Goal: Task Accomplishment & Management: Complete application form

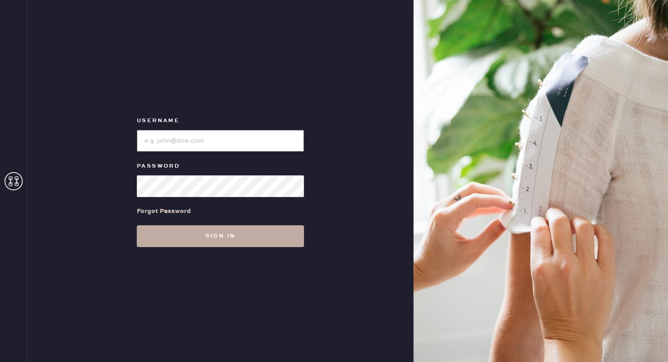
type input "reformationgeorgetown"
click at [229, 230] on button "Sign in" at bounding box center [220, 236] width 167 height 22
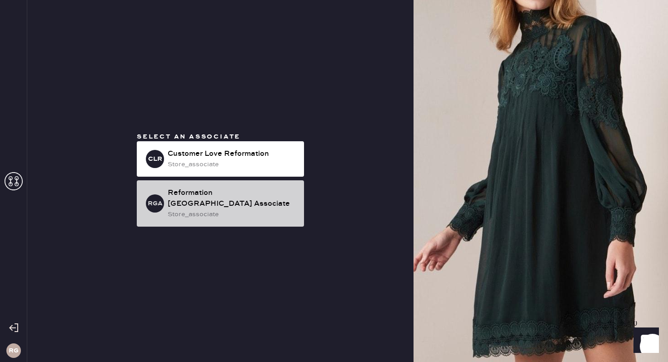
click at [258, 210] on div "store_associate" at bounding box center [232, 214] width 129 height 10
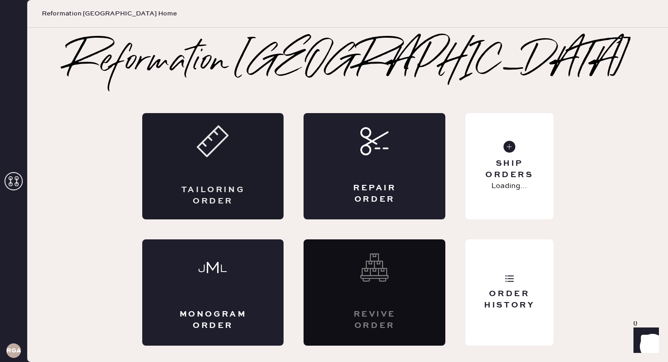
click at [252, 169] on div "Tailoring Order" at bounding box center [213, 166] width 142 height 106
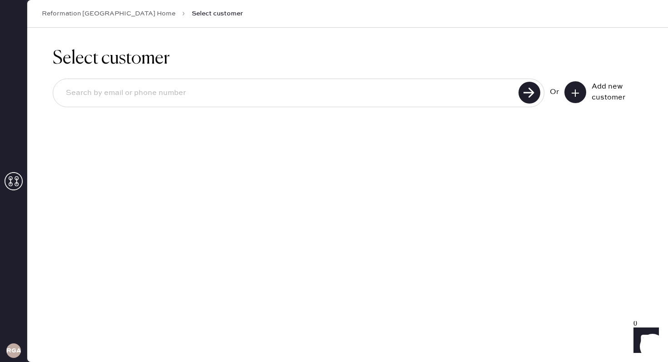
click at [366, 95] on input at bounding box center [287, 93] width 457 height 21
click at [578, 96] on icon at bounding box center [575, 93] width 9 height 9
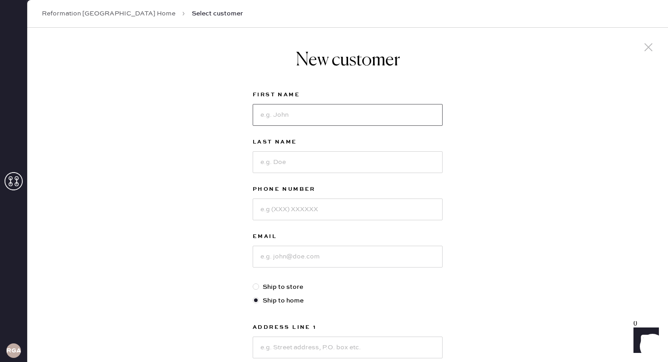
click at [336, 114] on input at bounding box center [348, 115] width 190 height 22
type input "Freya"
type input "[PERSON_NAME]"
type input "4084665895"
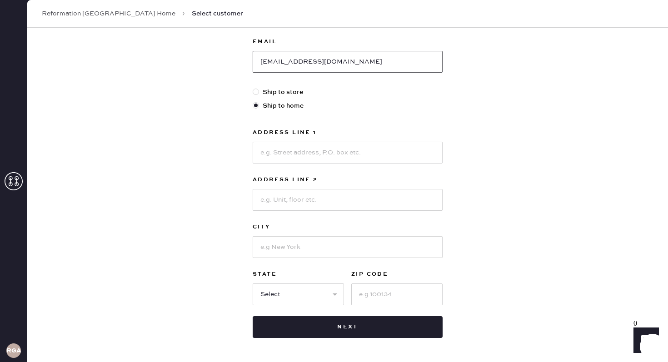
scroll to position [205, 0]
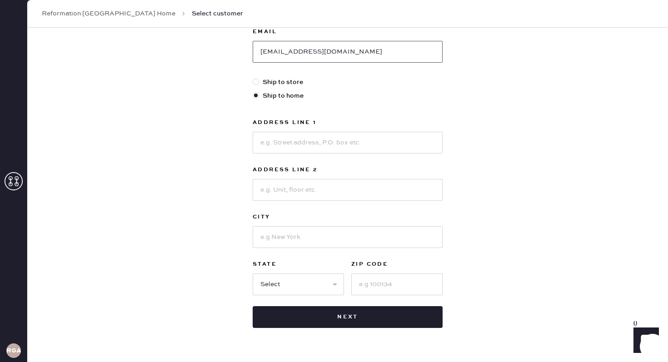
type input "[EMAIL_ADDRESS][DOMAIN_NAME]"
click at [352, 146] on input at bounding box center [348, 143] width 190 height 22
type input "[STREET_ADDRESS][PERSON_NAME]"
type input "[GEOGRAPHIC_DATA][PERSON_NAME]"
select select "CA"
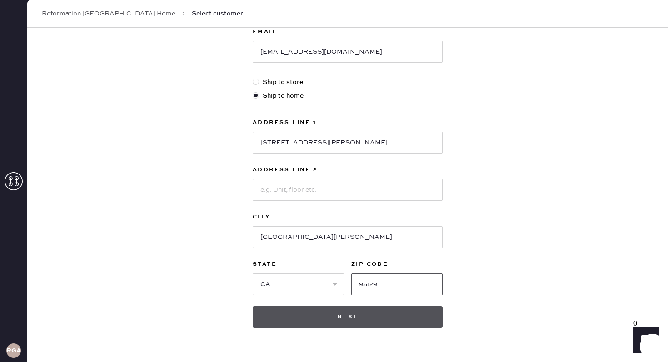
type input "95129"
click at [326, 318] on button "Next" at bounding box center [348, 317] width 190 height 22
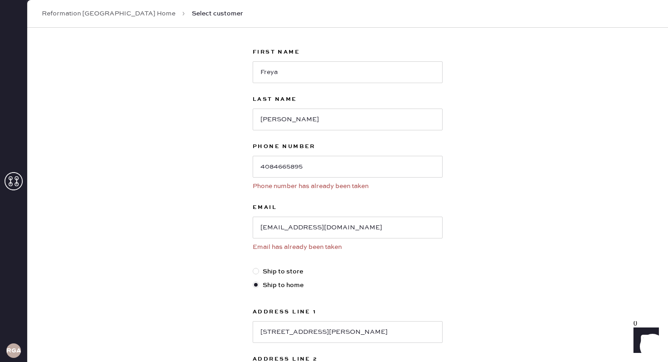
scroll to position [0, 0]
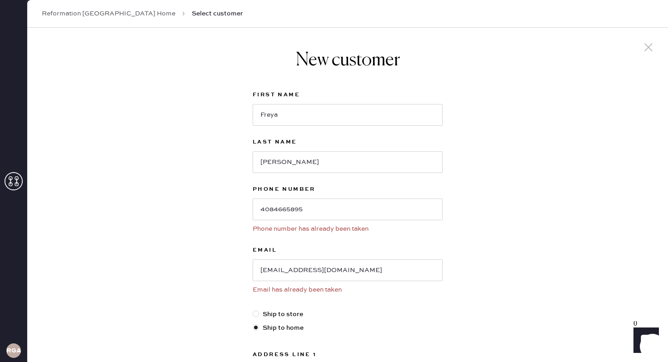
click at [650, 45] on icon at bounding box center [649, 47] width 14 height 14
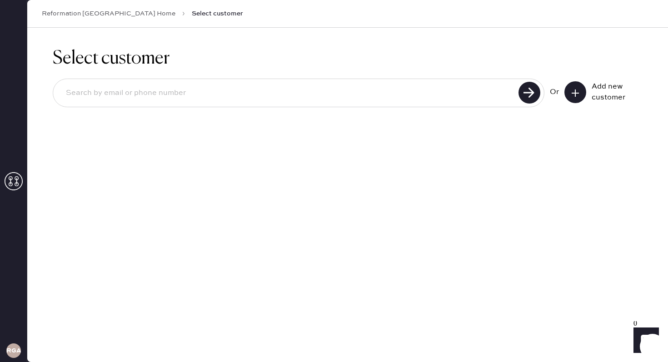
click at [350, 91] on input at bounding box center [287, 93] width 457 height 21
click at [457, 92] on input at bounding box center [287, 93] width 457 height 21
type input "[EMAIL_ADDRESS][DOMAIN_NAME]"
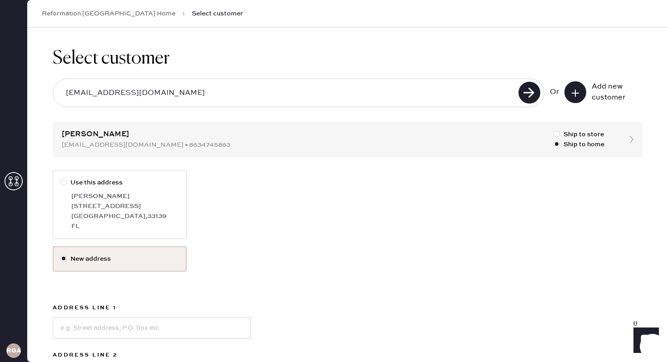
click at [134, 188] on label "Use this address [PERSON_NAME] [STREET_ADDRESS]" at bounding box center [120, 204] width 134 height 69
click at [61, 178] on input "Use this address" at bounding box center [60, 178] width 0 height 0
radio input "true"
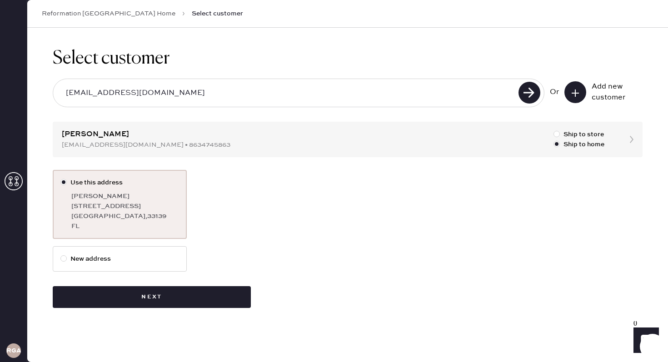
click at [87, 257] on label "New address" at bounding box center [119, 259] width 119 height 10
click at [61, 254] on input "New address" at bounding box center [60, 254] width 0 height 0
radio input "true"
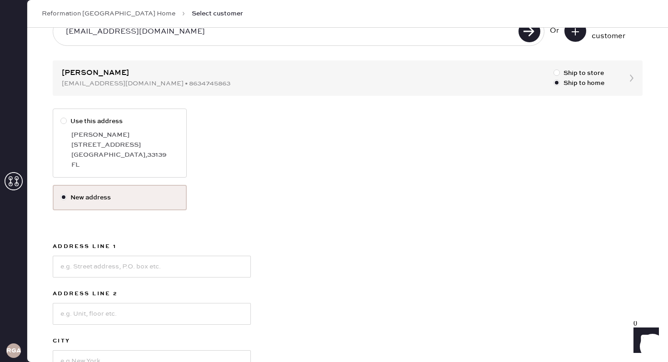
scroll to position [171, 0]
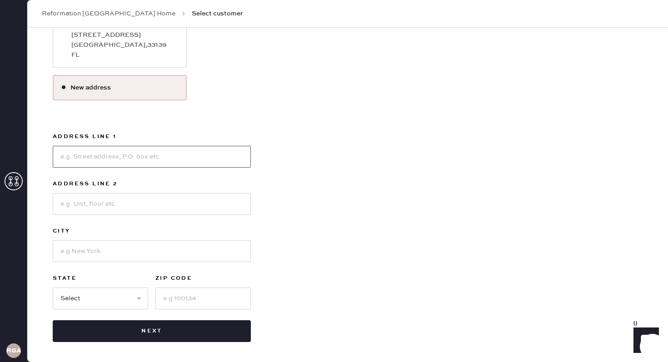
click at [120, 157] on input at bounding box center [152, 157] width 198 height 22
type input "[STREET_ADDRESS][PERSON_NAME]"
type input "[GEOGRAPHIC_DATA][PERSON_NAME]"
select select "CA"
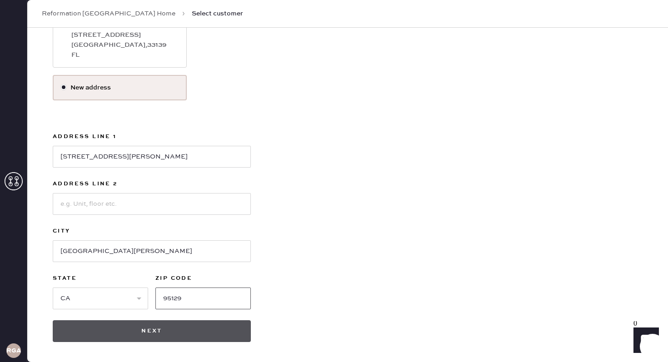
type input "95129"
click at [174, 330] on button "Next" at bounding box center [152, 331] width 198 height 22
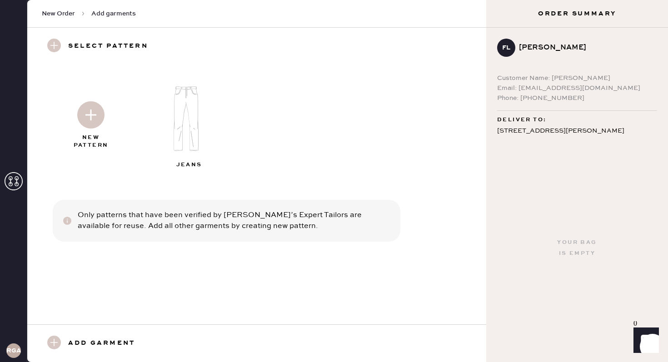
click at [102, 120] on img at bounding box center [90, 114] width 27 height 27
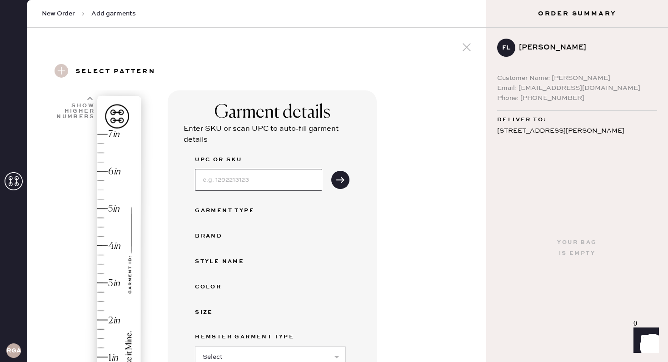
click at [224, 181] on input at bounding box center [258, 180] width 127 height 22
click at [339, 279] on div "UPC or SKU Garment Type Brand Style name Color Size Hemster Garment Type Select…" at bounding box center [272, 297] width 155 height 285
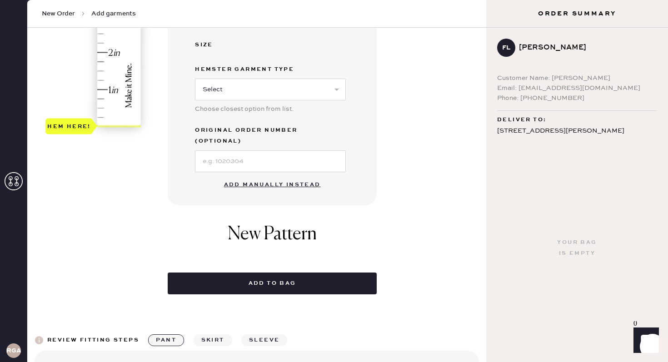
scroll to position [318, 0]
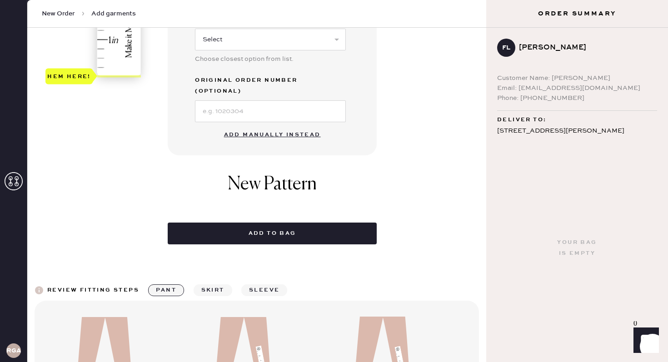
click at [288, 128] on button "Add manually instead" at bounding box center [273, 135] width 108 height 18
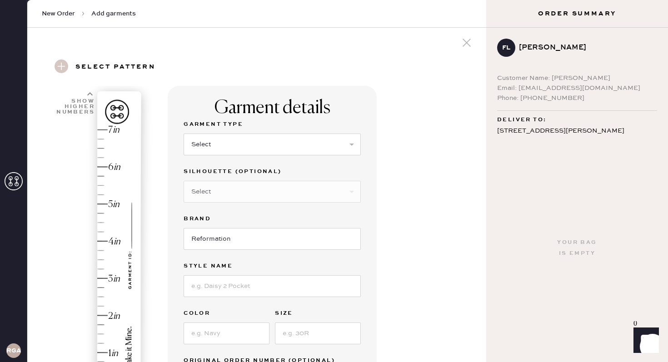
scroll to position [146, 0]
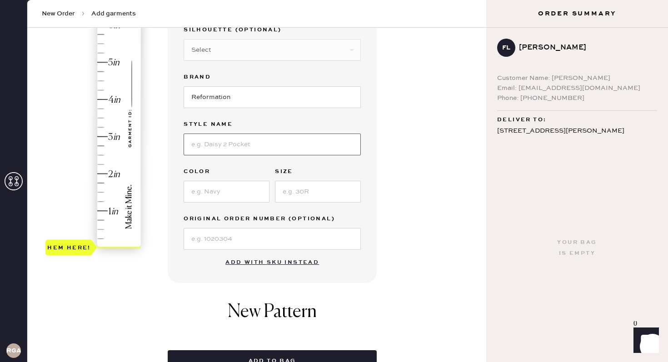
click at [246, 145] on input at bounding box center [272, 145] width 177 height 22
type input "[PERSON_NAME]"
click at [235, 196] on input at bounding box center [227, 192] width 86 height 22
click at [295, 194] on input at bounding box center [318, 192] width 86 height 22
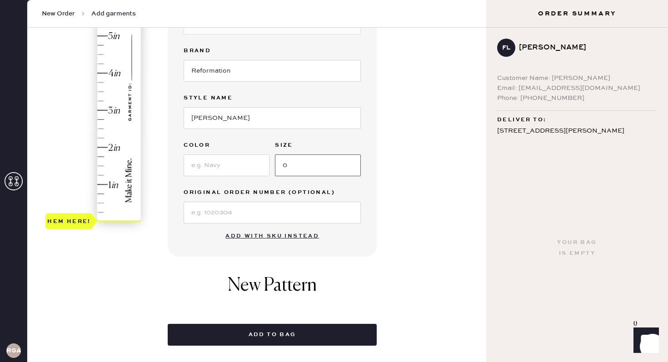
scroll to position [105, 0]
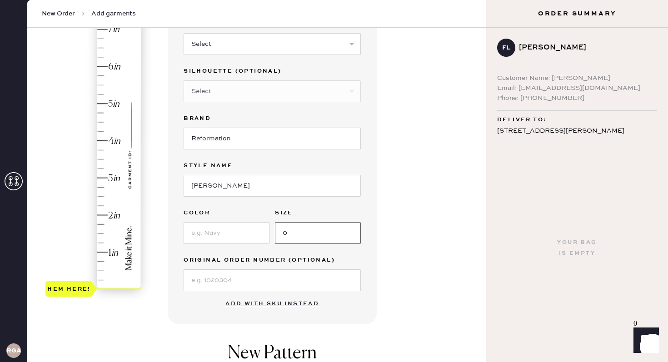
type input "0"
click at [110, 214] on div "Hem here!" at bounding box center [93, 159] width 97 height 268
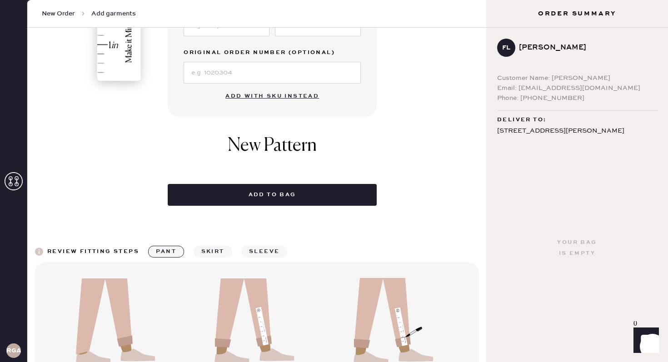
scroll to position [324, 0]
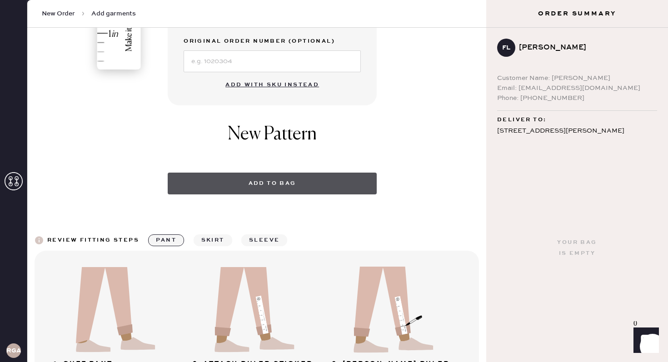
click at [272, 182] on button "Add to bag" at bounding box center [272, 184] width 209 height 22
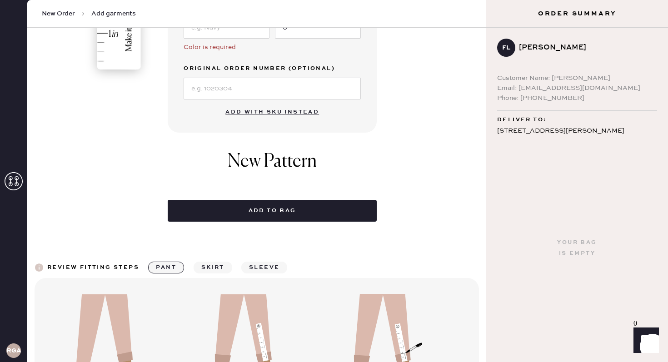
scroll to position [133, 0]
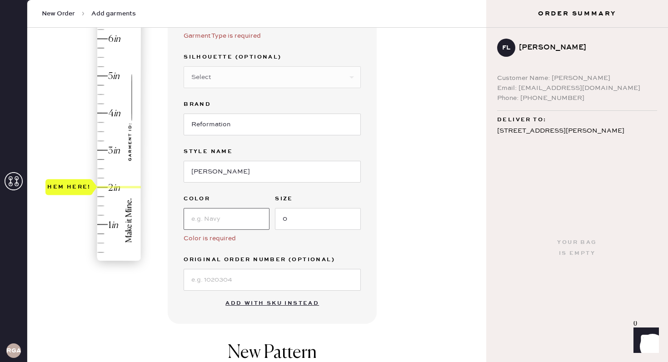
click at [232, 219] on input at bounding box center [227, 219] width 86 height 22
type input "oatmeal"
click at [429, 248] on div "Garment details Garment Type Select Basic Skirt Jeans Leggings Pants Shorts Bas…" at bounding box center [323, 185] width 311 height 455
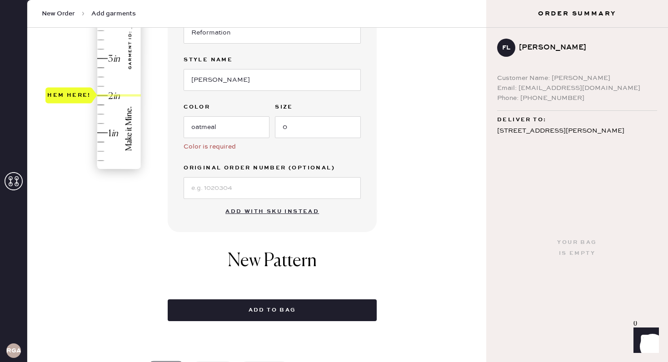
scroll to position [329, 0]
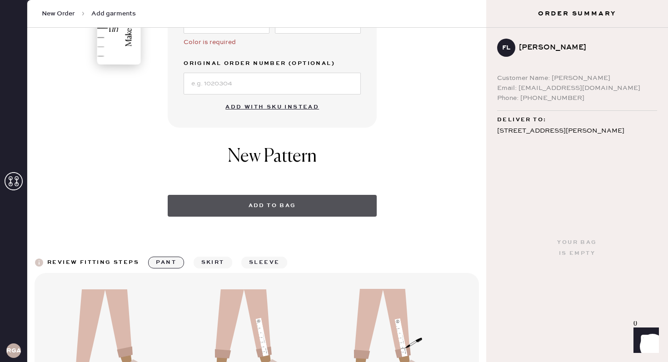
click at [299, 210] on button "Add to bag" at bounding box center [272, 206] width 209 height 22
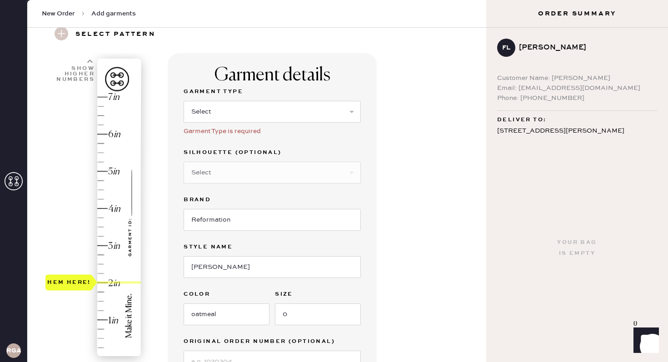
scroll to position [13, 0]
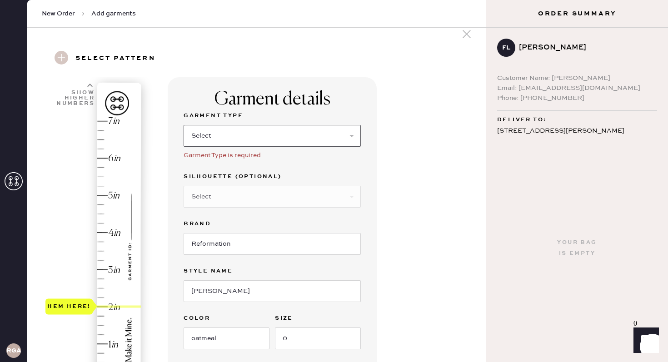
click at [257, 137] on select "Select Basic Skirt Jeans Leggings Pants Shorts Basic Sleeved Dress Basic Sleeve…" at bounding box center [272, 136] width 177 height 22
select select "4"
click at [184, 125] on select "Select Basic Skirt Jeans Leggings Pants Shorts Basic Sleeved Dress Basic Sleeve…" at bounding box center [272, 136] width 177 height 22
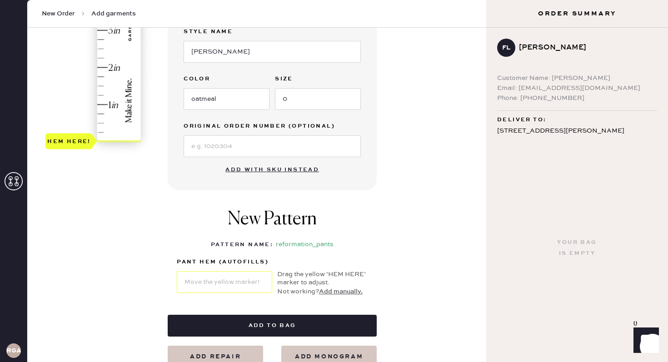
scroll to position [131, 0]
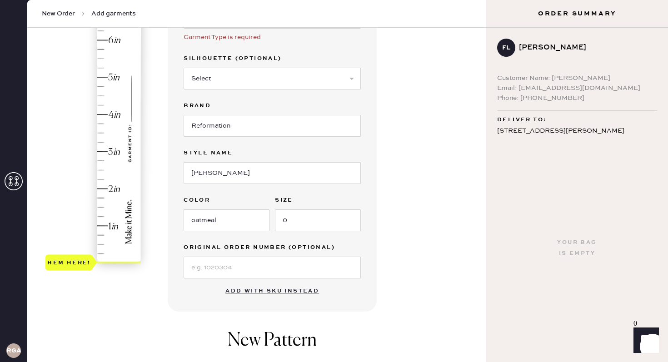
type input "2"
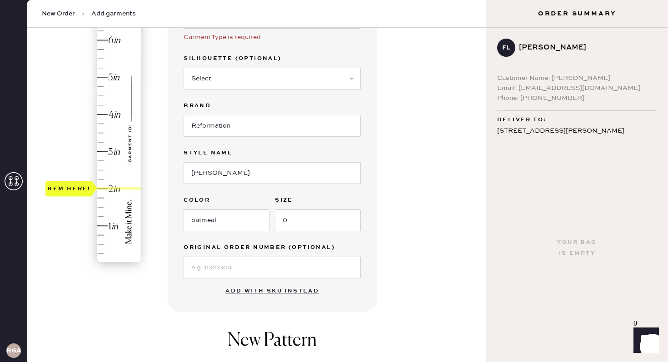
click at [105, 190] on div "Hem here!" at bounding box center [93, 133] width 97 height 268
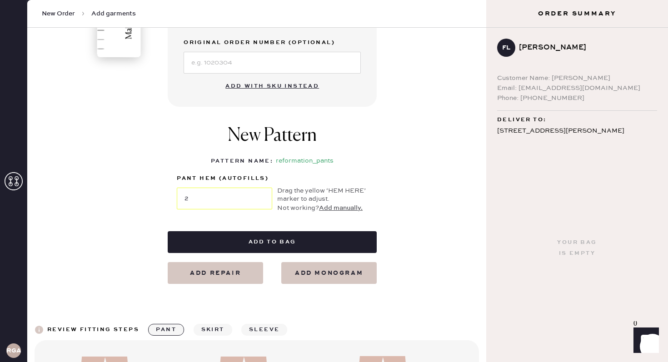
scroll to position [460, 0]
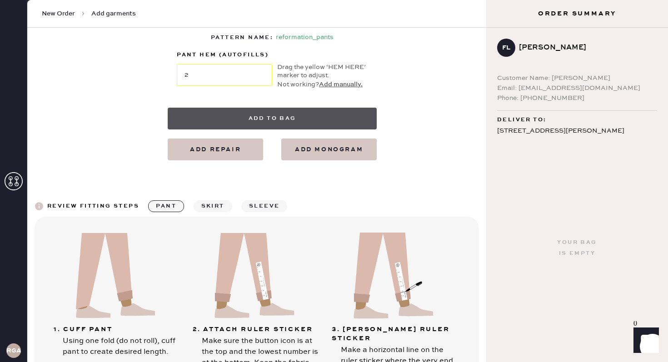
click at [266, 125] on button "Add to bag" at bounding box center [272, 119] width 209 height 22
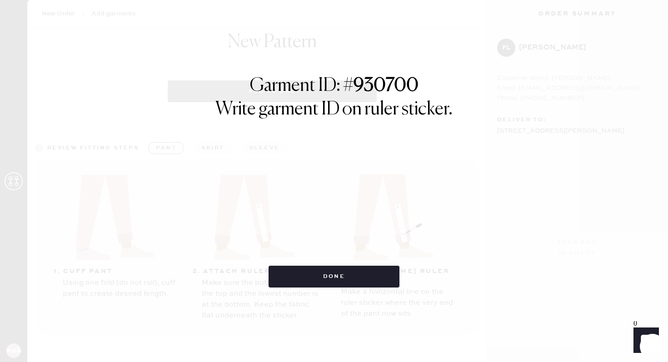
select select "4"
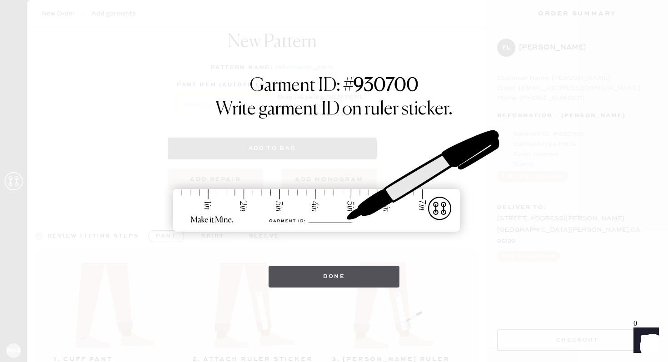
click at [329, 274] on button "Done" at bounding box center [334, 277] width 131 height 22
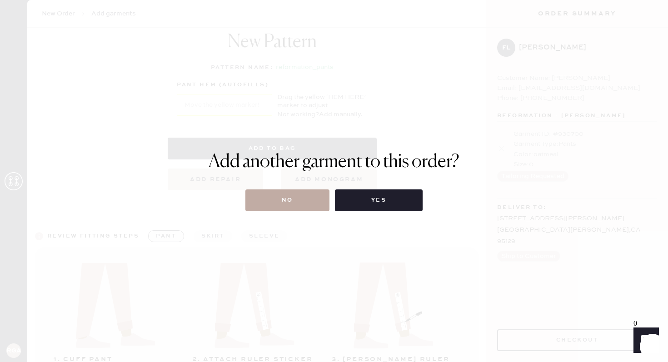
click at [271, 204] on button "No" at bounding box center [287, 200] width 84 height 22
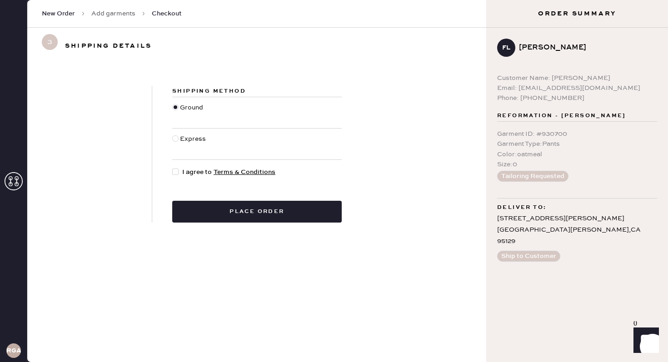
click at [174, 176] on div at bounding box center [177, 172] width 10 height 10
click at [173, 168] on input "I agree to Terms & Conditions" at bounding box center [172, 167] width 0 height 0
checkbox input "true"
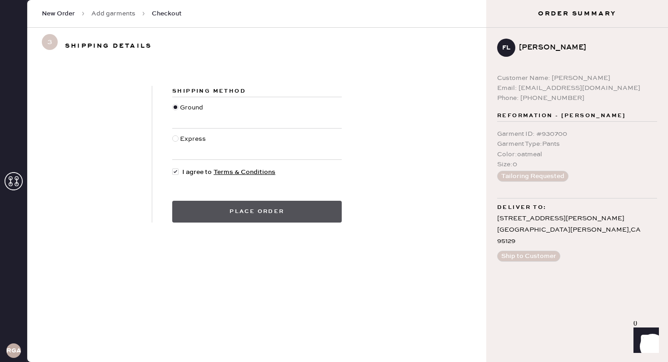
click at [276, 212] on button "Place order" at bounding box center [256, 212] width 169 height 22
